Goal: Task Accomplishment & Management: Manage account settings

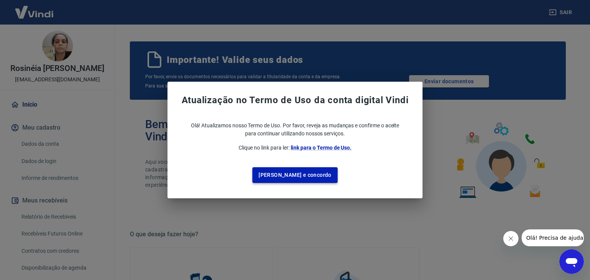
click at [301, 172] on button "[PERSON_NAME] e concordo" at bounding box center [294, 175] width 85 height 16
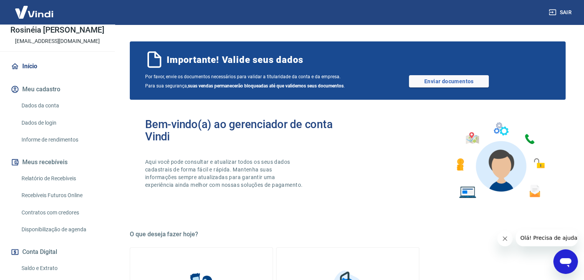
scroll to position [115, 0]
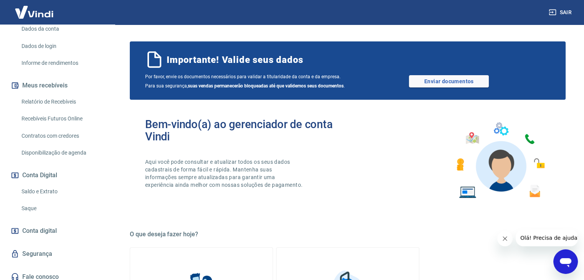
click at [39, 189] on link "Saldo e Extrato" at bounding box center [61, 192] width 87 height 16
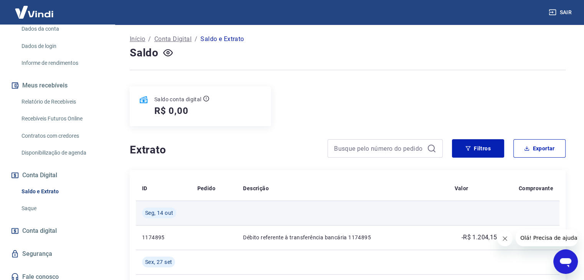
scroll to position [77, 0]
